Goal: Task Accomplishment & Management: Use online tool/utility

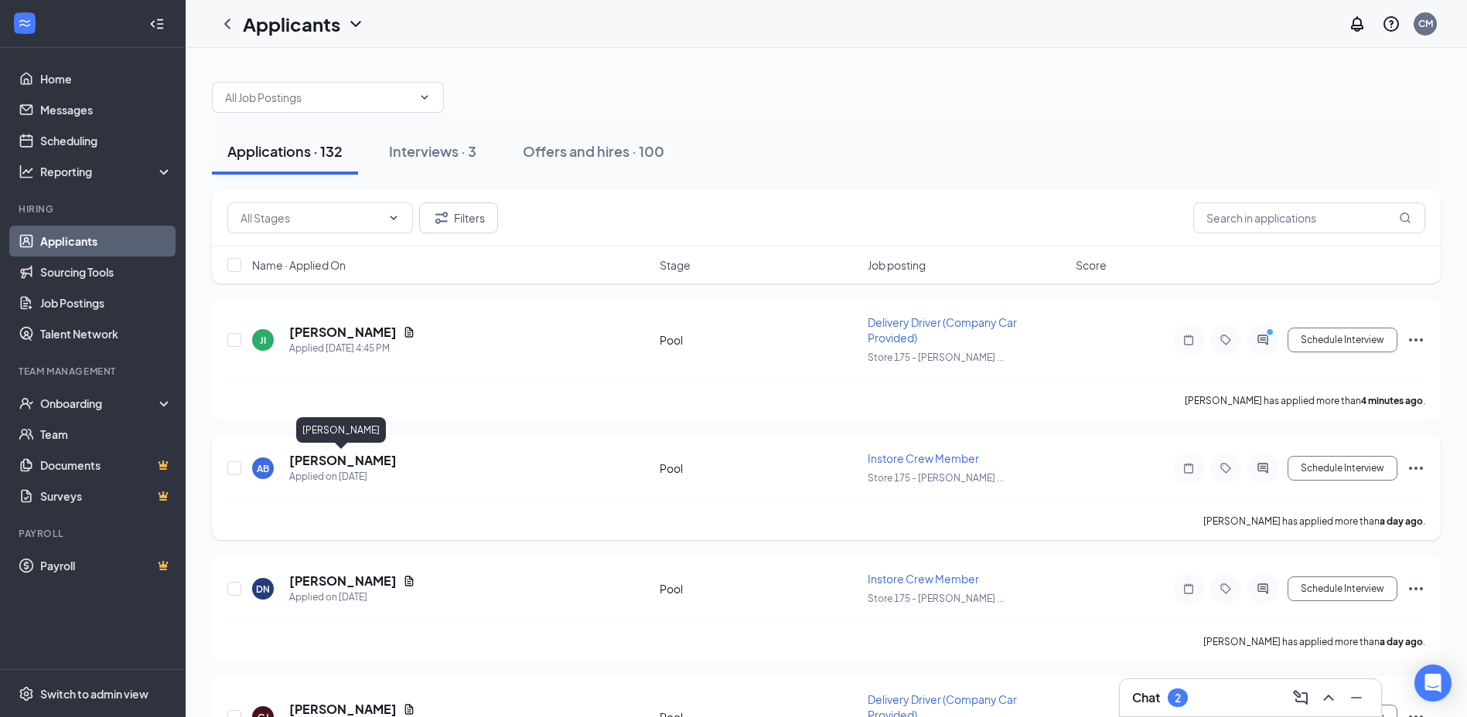
click at [321, 464] on h5 "[PERSON_NAME]" at bounding box center [342, 460] width 107 height 17
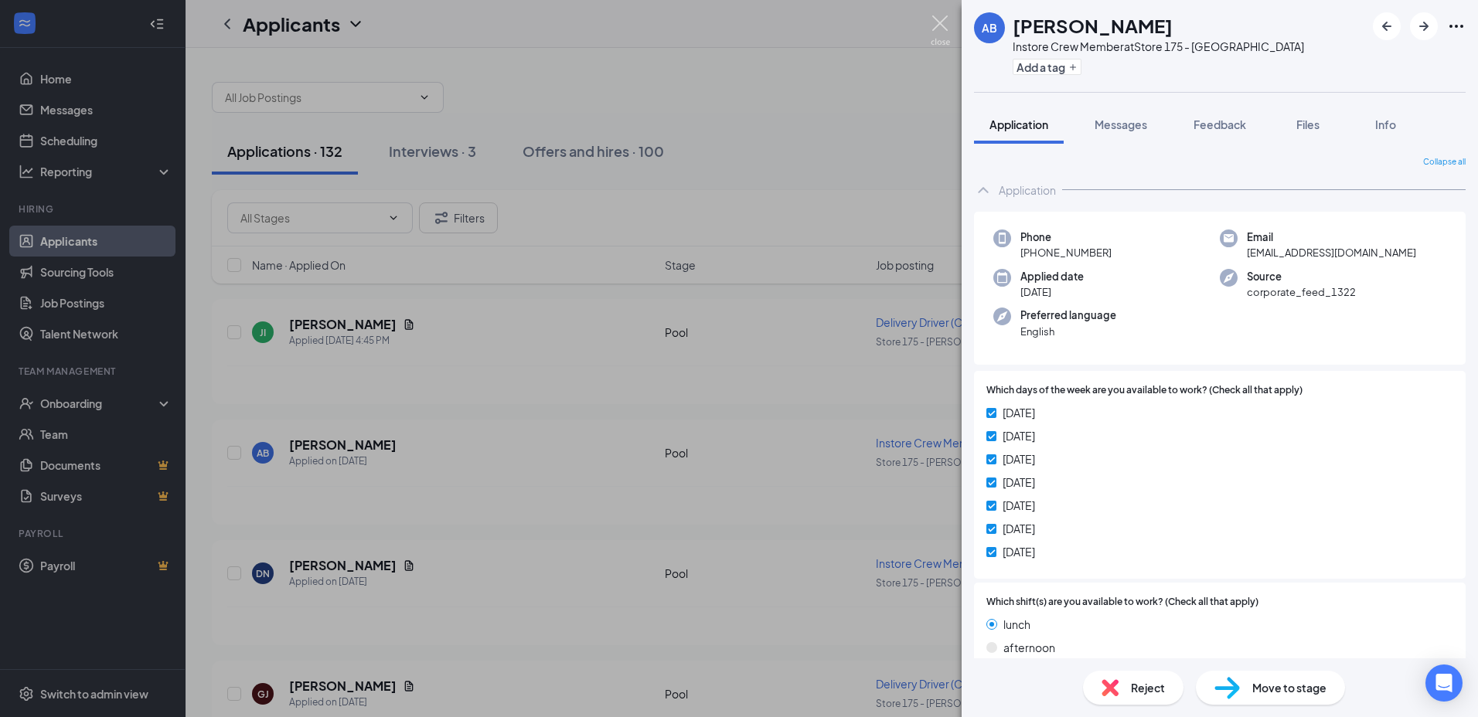
click at [948, 25] on img at bounding box center [940, 30] width 19 height 30
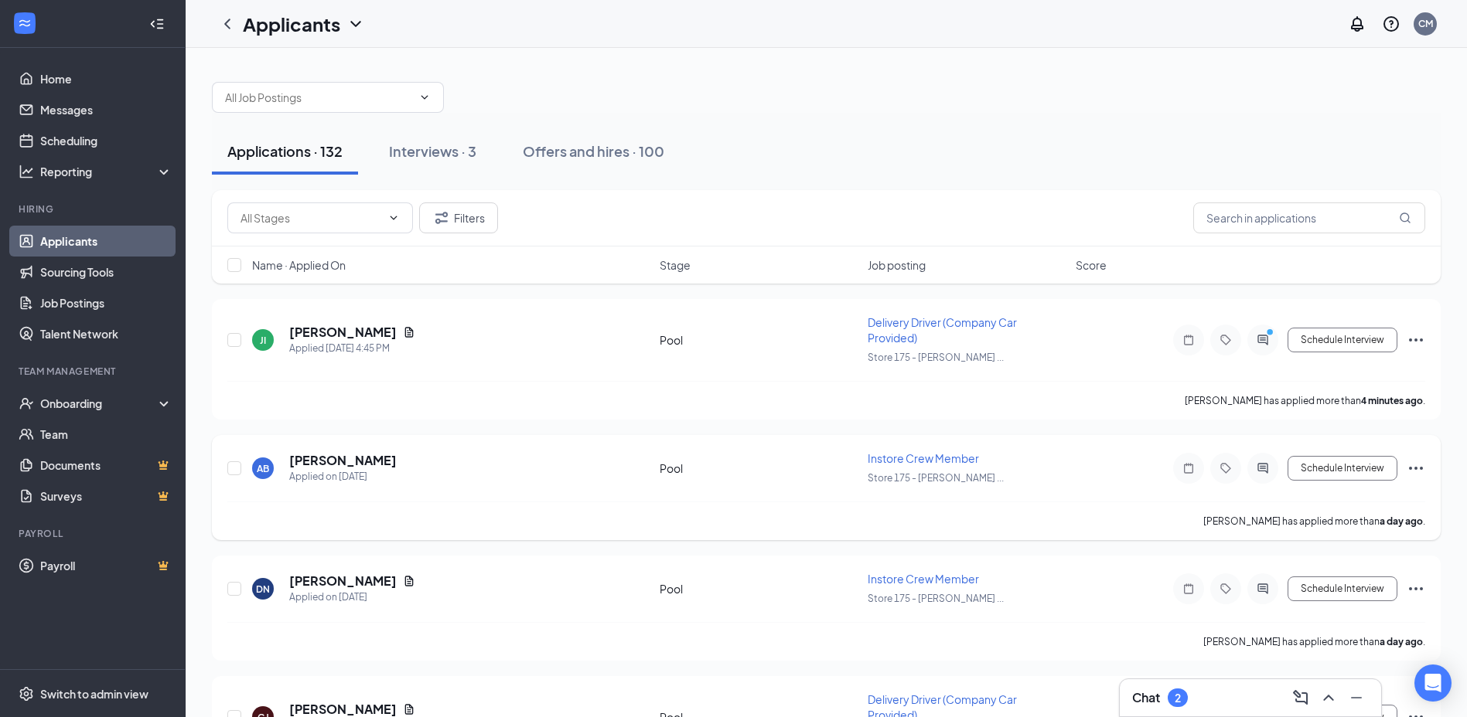
click at [1418, 469] on icon "Ellipses" at bounding box center [1415, 468] width 19 height 19
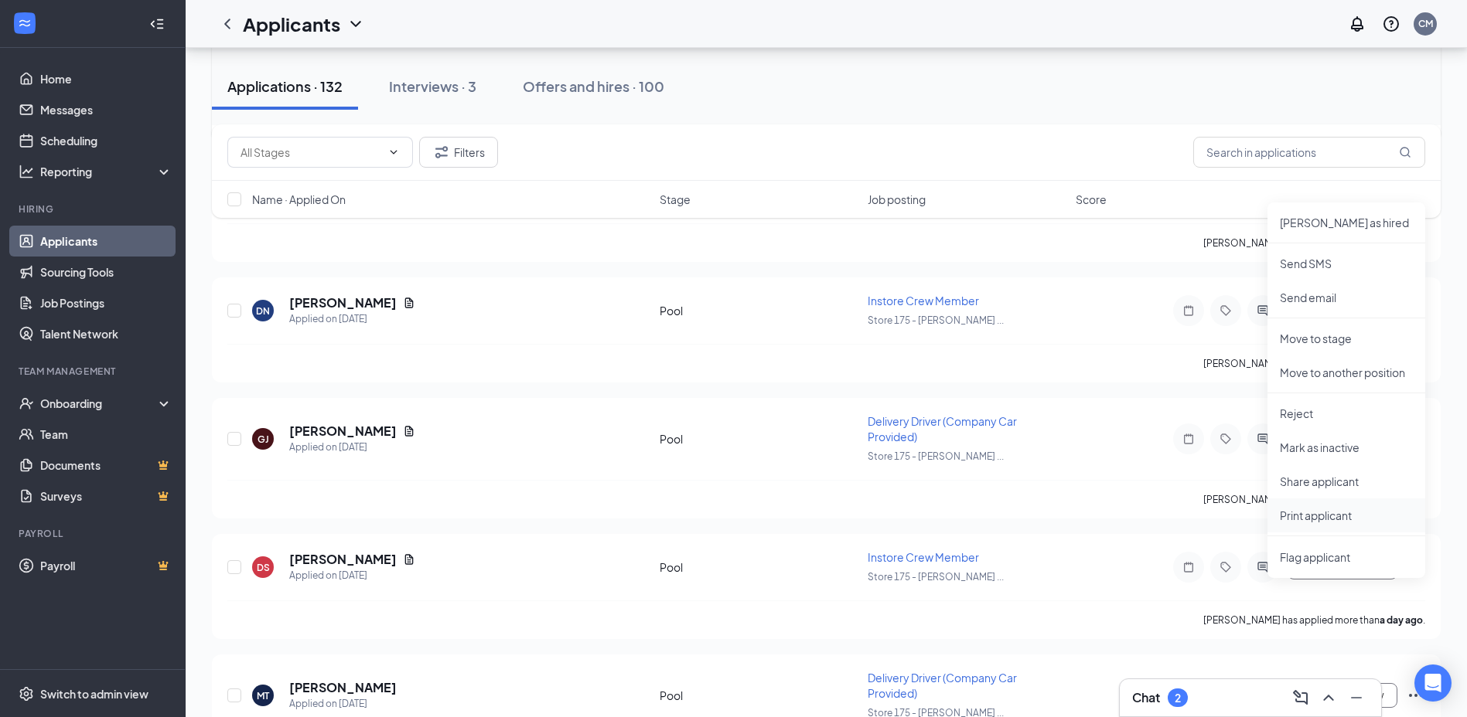
scroll to position [309, 0]
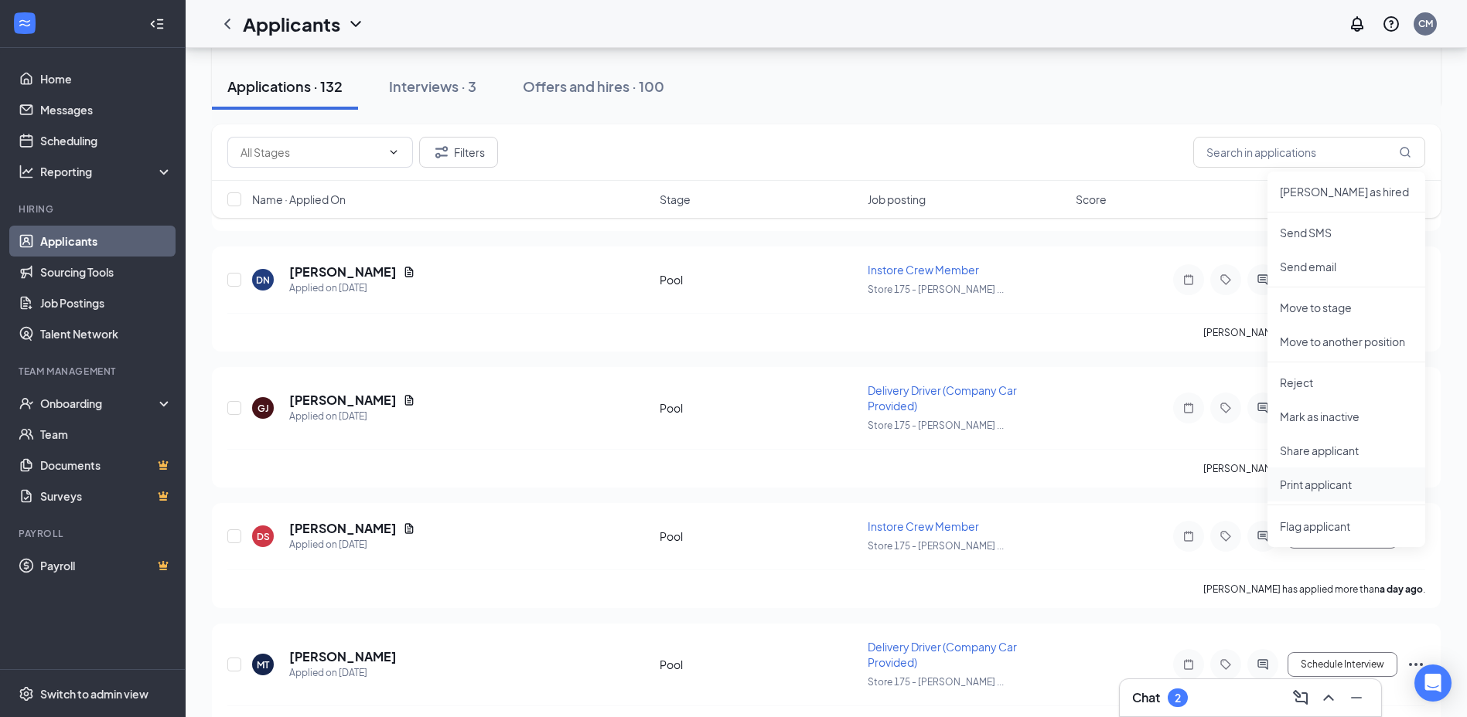
click at [1300, 485] on p "Print applicant" at bounding box center [1345, 484] width 133 height 15
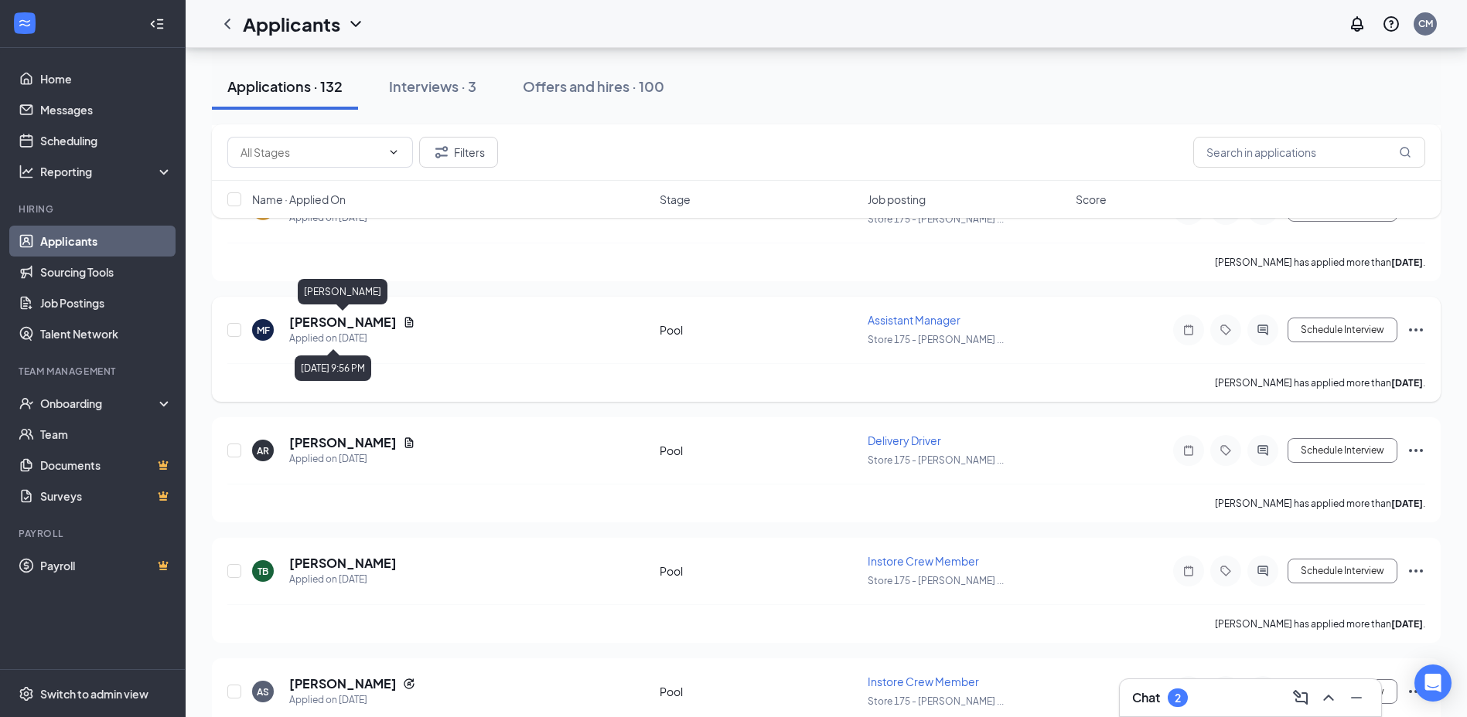
scroll to position [8272, 0]
click at [1412, 449] on icon "Ellipses" at bounding box center [1415, 450] width 19 height 19
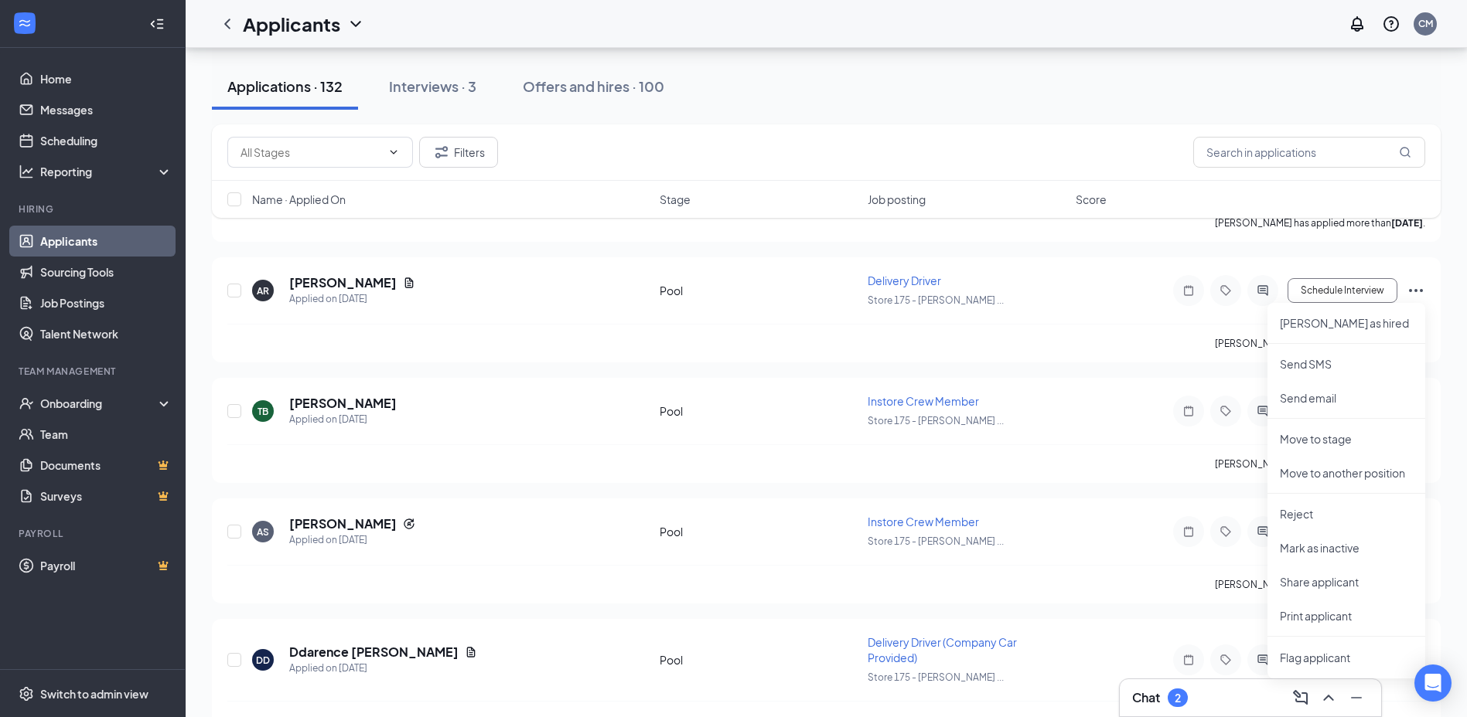
scroll to position [8476, 0]
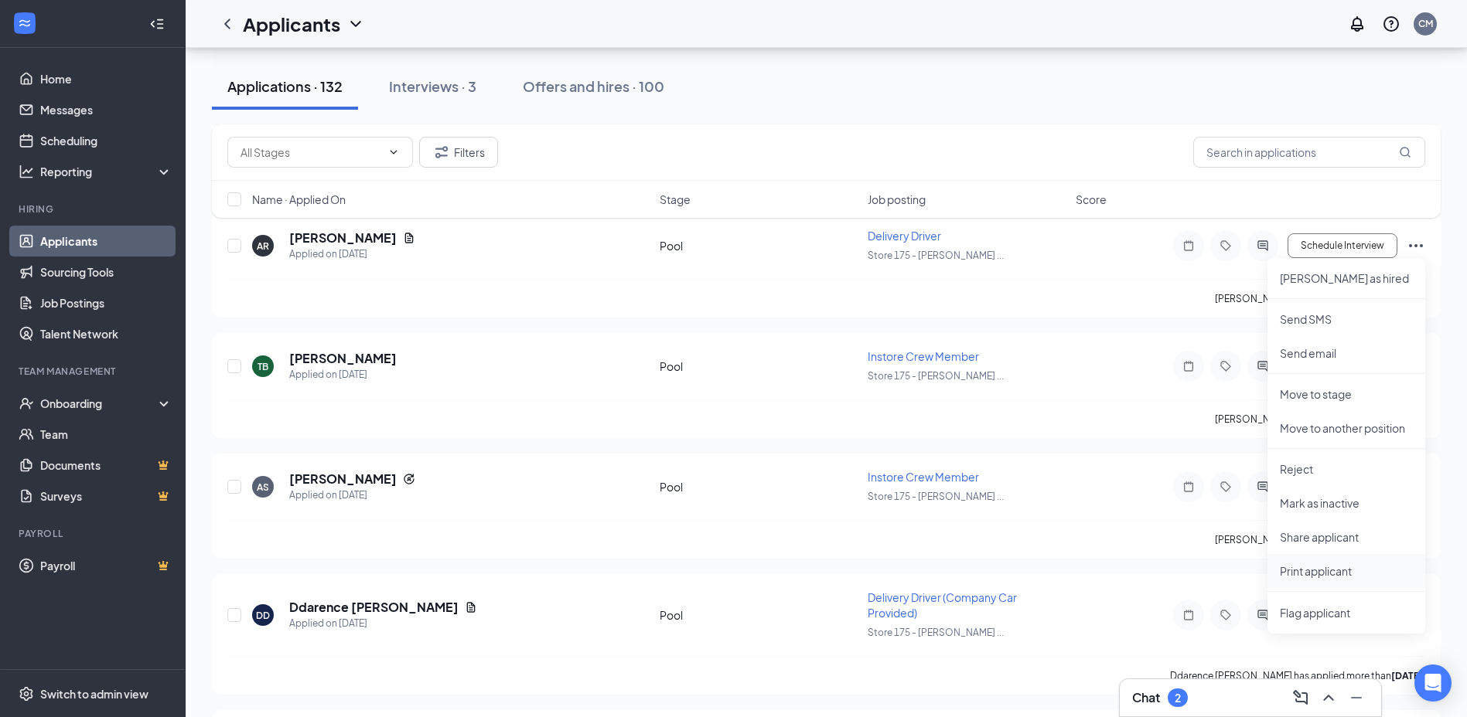
click at [1300, 564] on p "Print applicant" at bounding box center [1345, 571] width 133 height 15
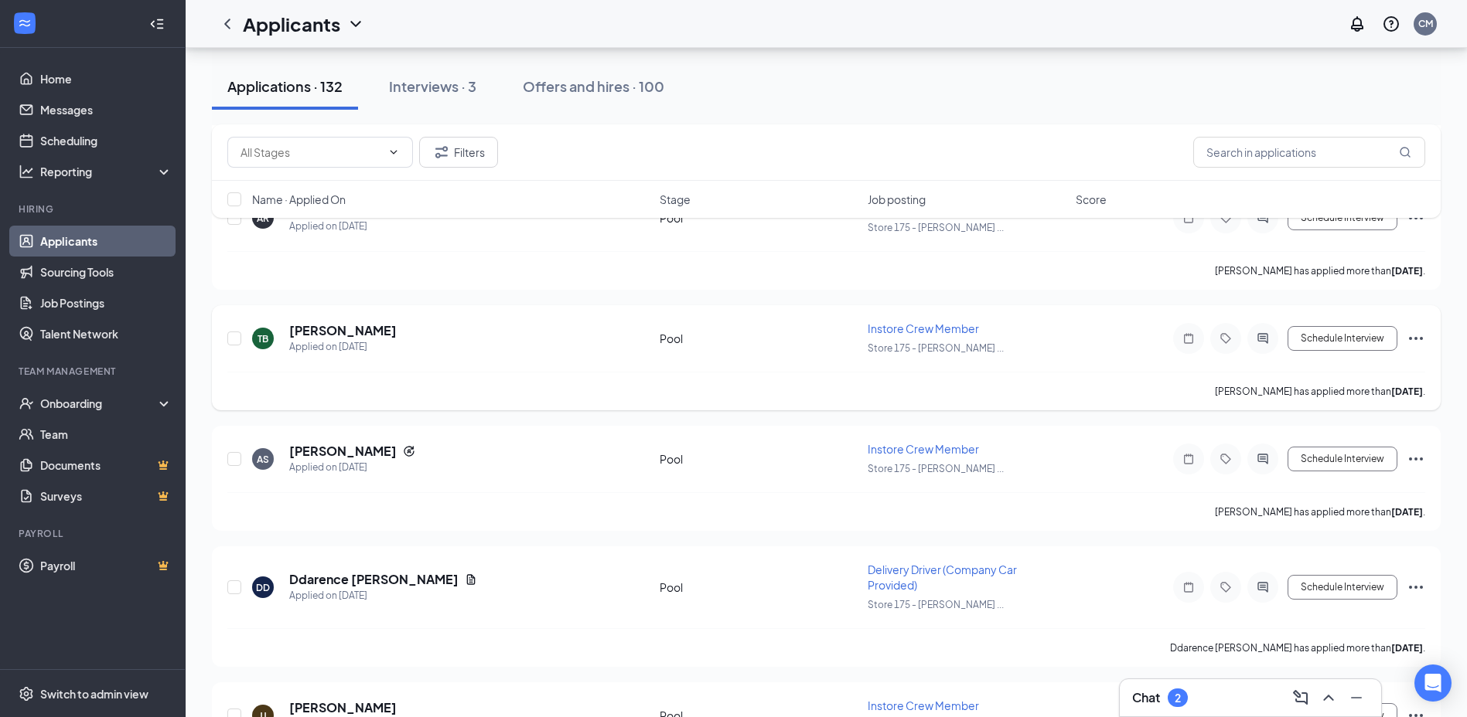
scroll to position [8464, 0]
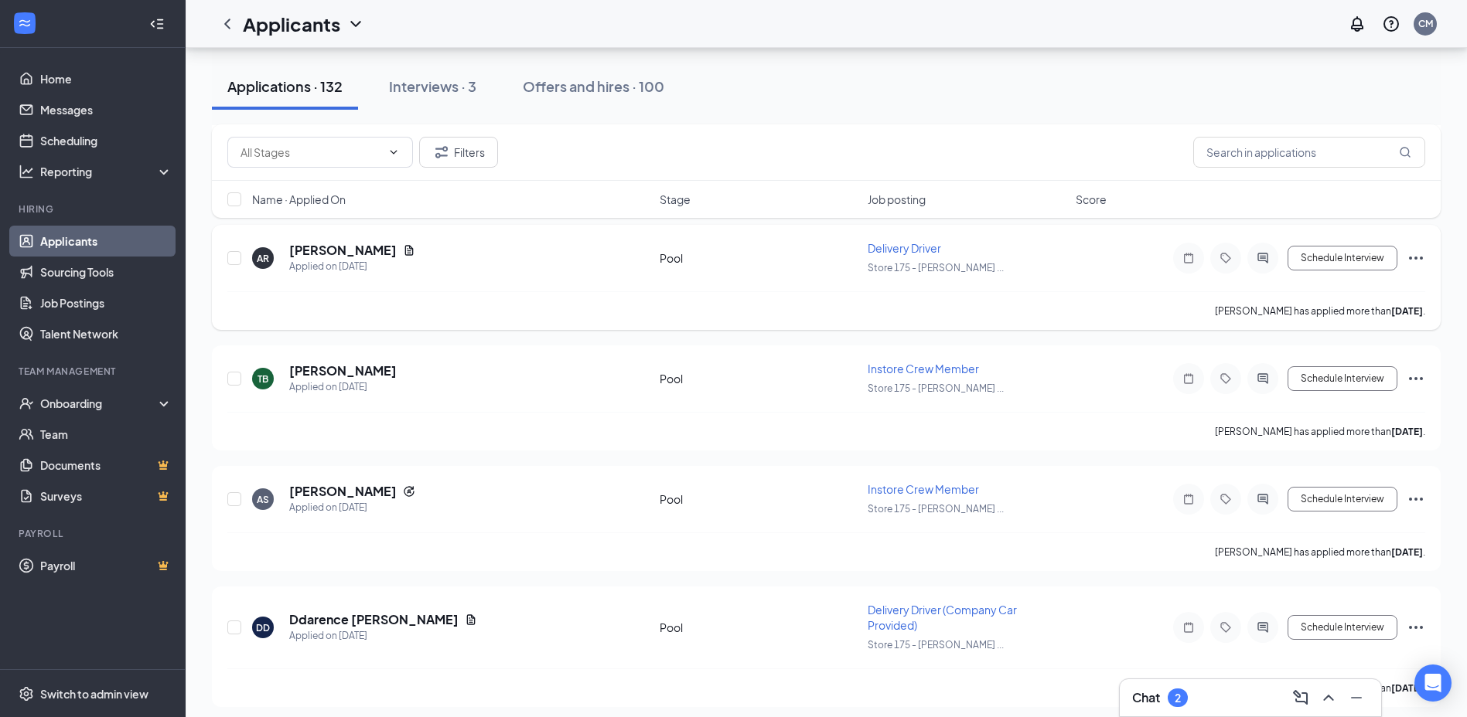
click at [332, 259] on h5 "[PERSON_NAME]" at bounding box center [342, 250] width 107 height 17
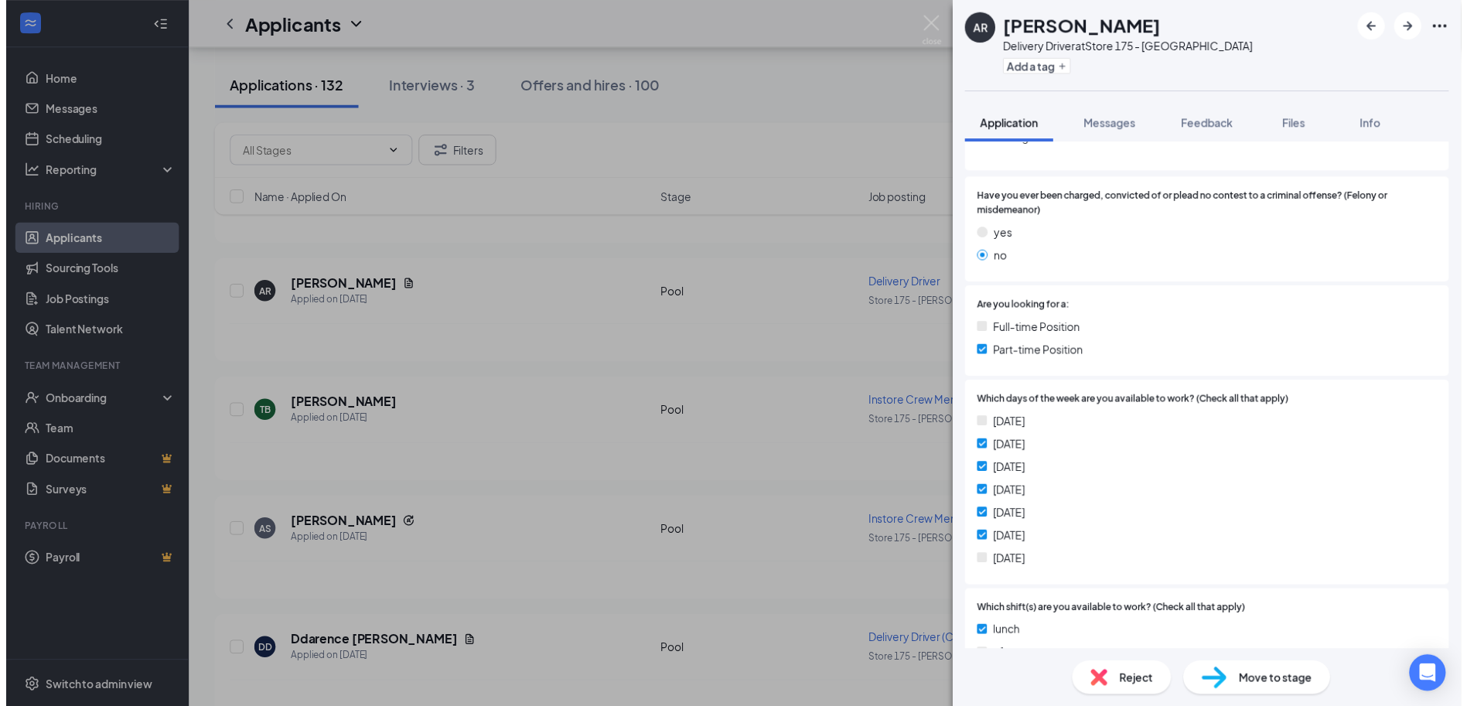
scroll to position [232, 0]
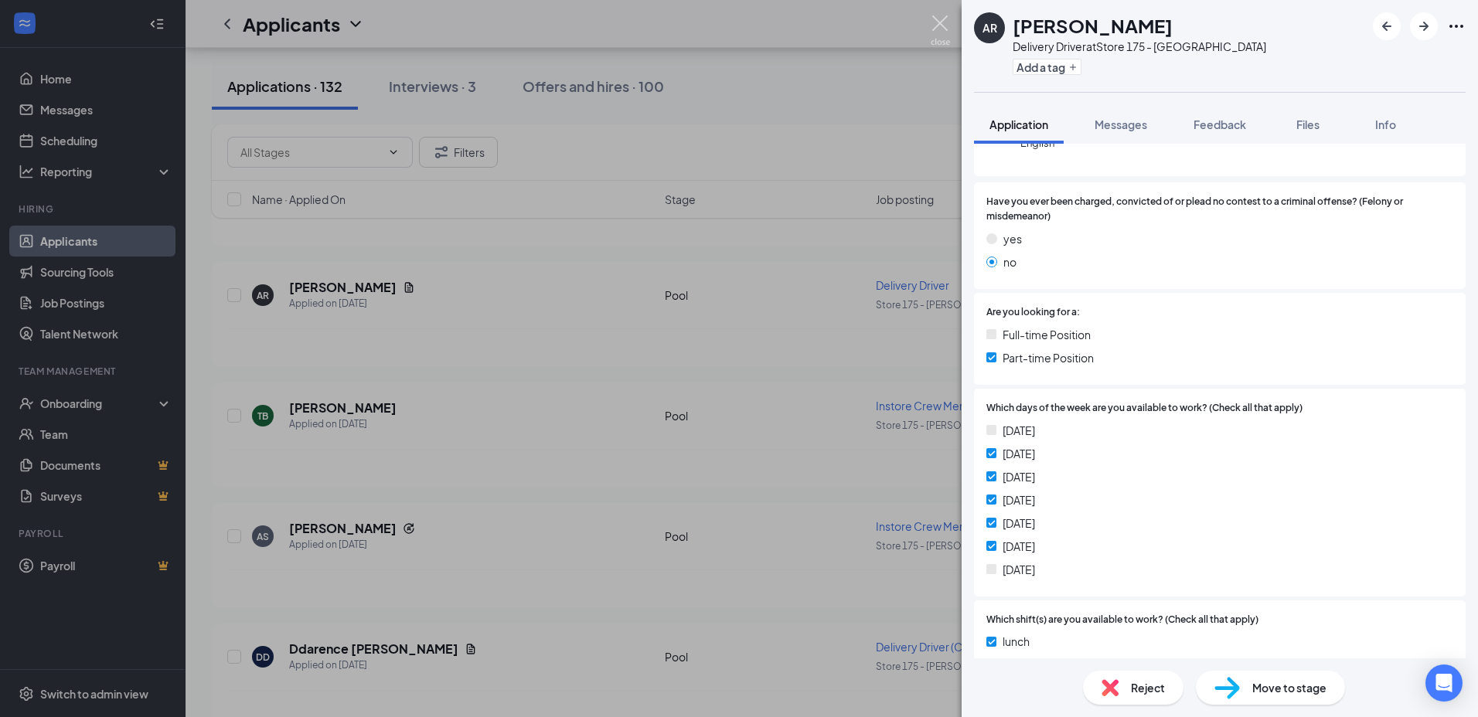
click at [934, 22] on img at bounding box center [940, 30] width 19 height 30
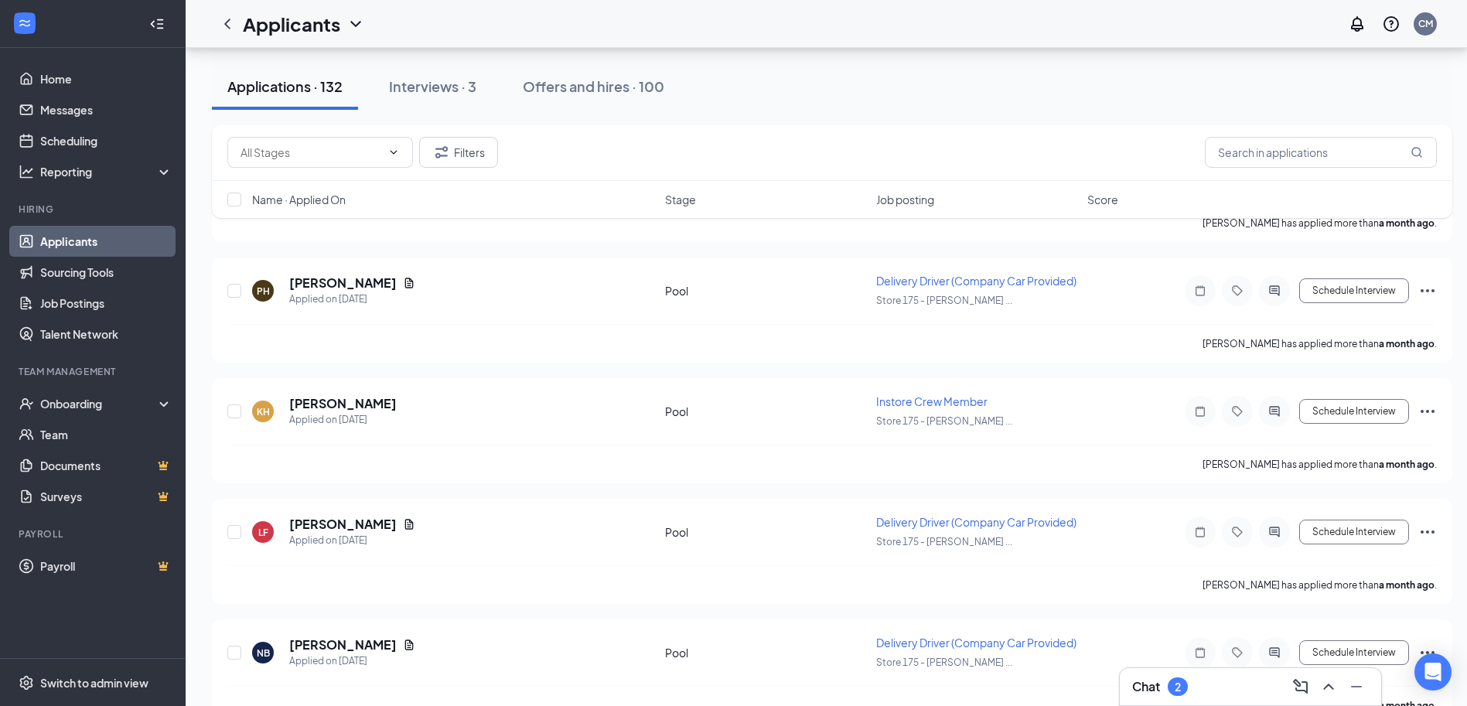
scroll to position [14069, 0]
